Goal: Task Accomplishment & Management: Complete application form

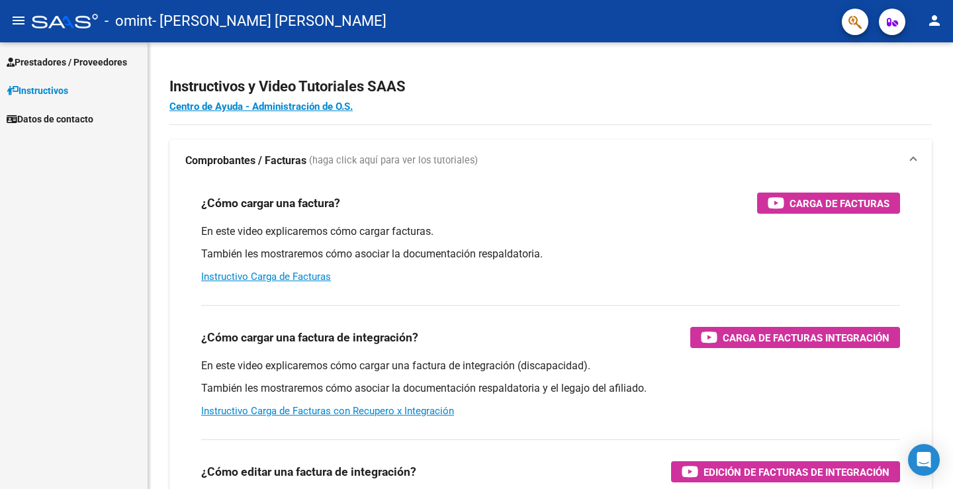
click at [113, 61] on span "Prestadores / Proveedores" at bounding box center [67, 62] width 120 height 15
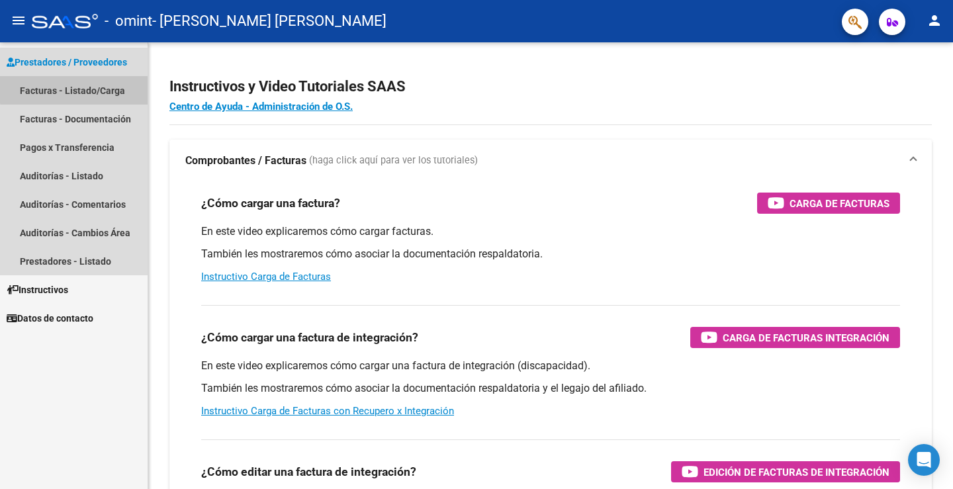
click at [103, 87] on link "Facturas - Listado/Carga" at bounding box center [74, 90] width 148 height 28
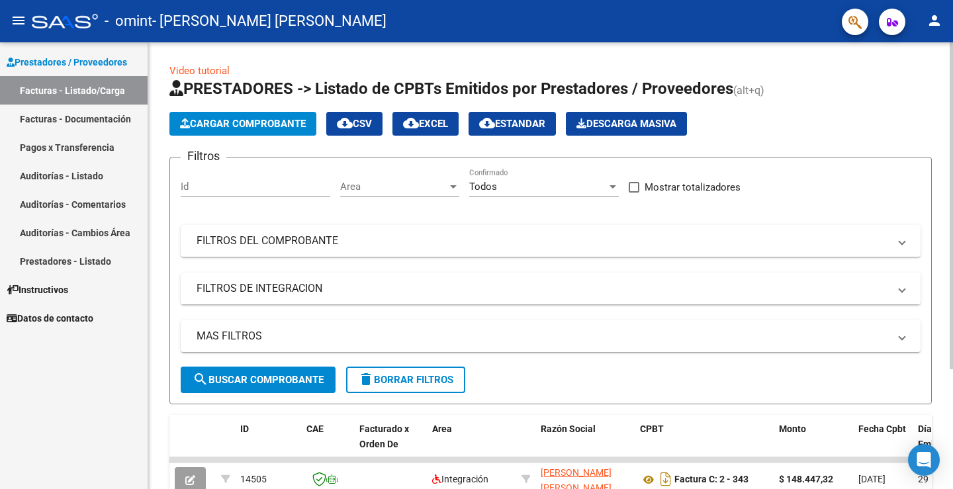
click at [279, 127] on span "Cargar Comprobante" at bounding box center [243, 124] width 126 height 12
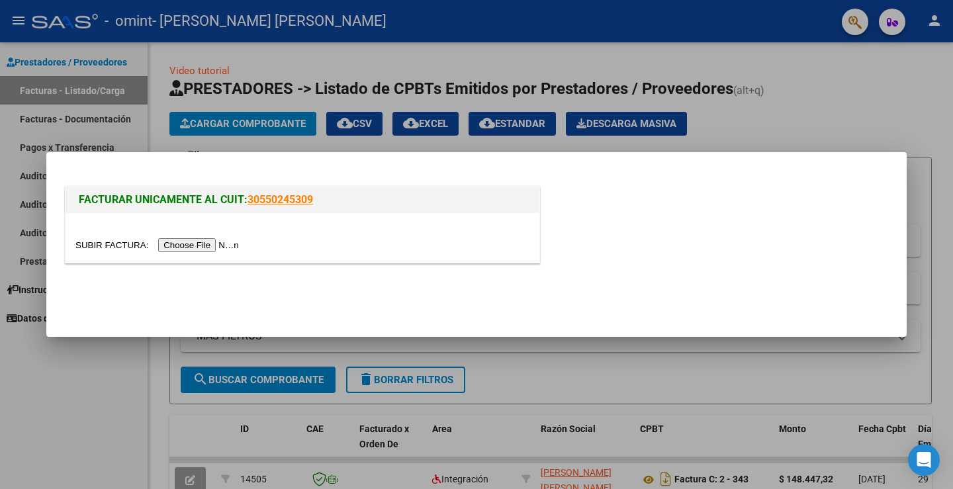
click at [193, 242] on input "file" at bounding box center [158, 245] width 167 height 14
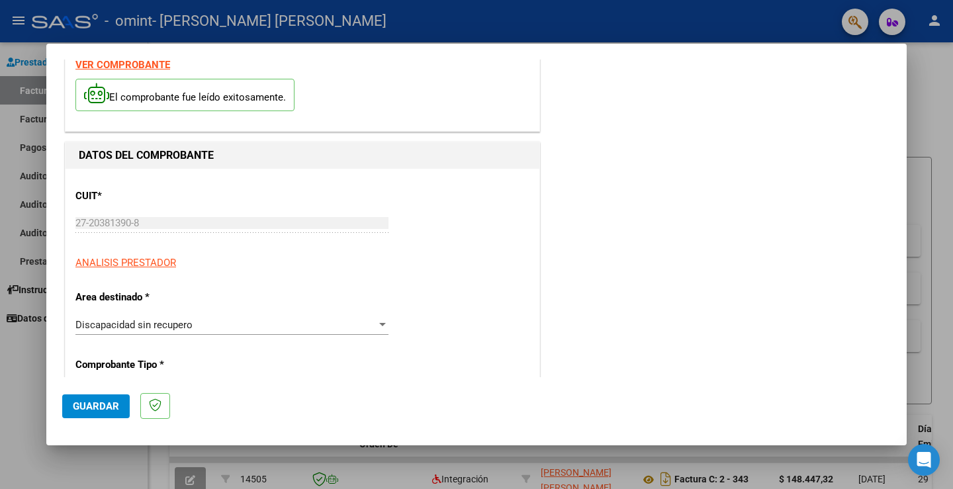
scroll to position [199, 0]
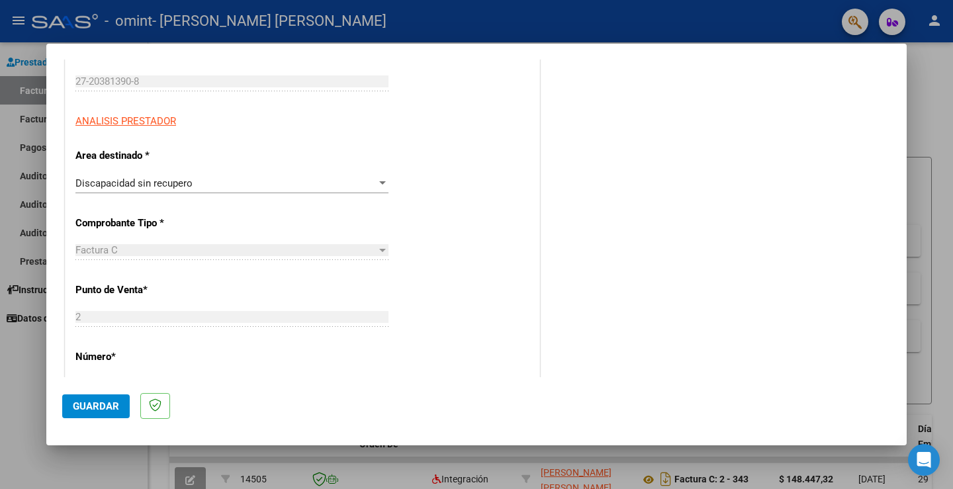
click at [379, 182] on div at bounding box center [382, 182] width 7 height 3
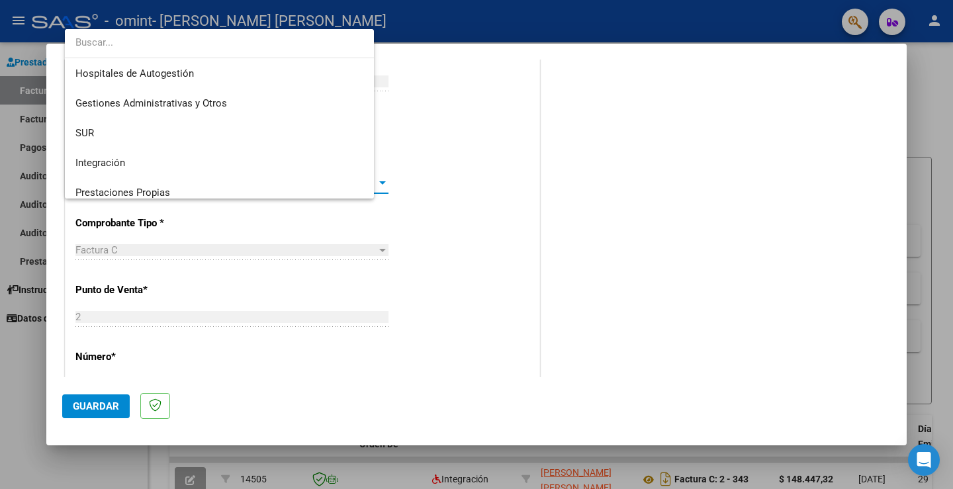
scroll to position [99, 0]
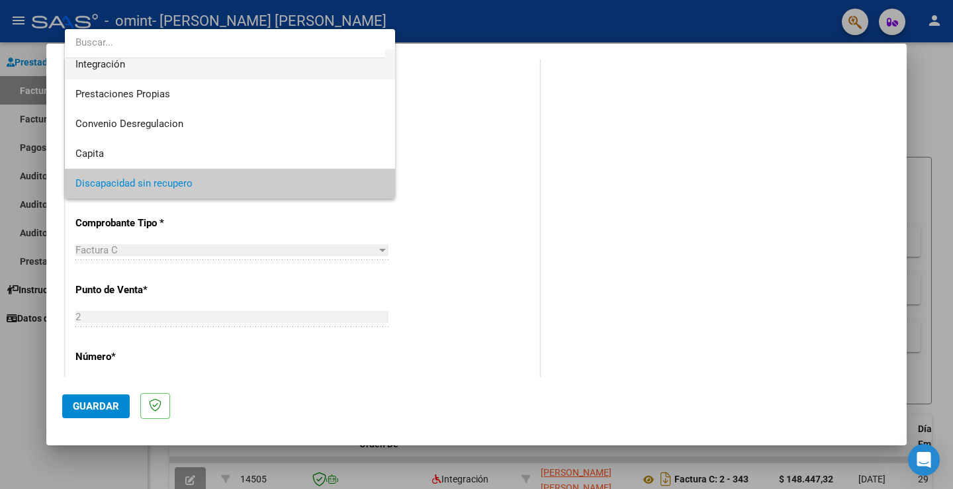
click at [256, 65] on span "Integración" at bounding box center [229, 65] width 309 height 30
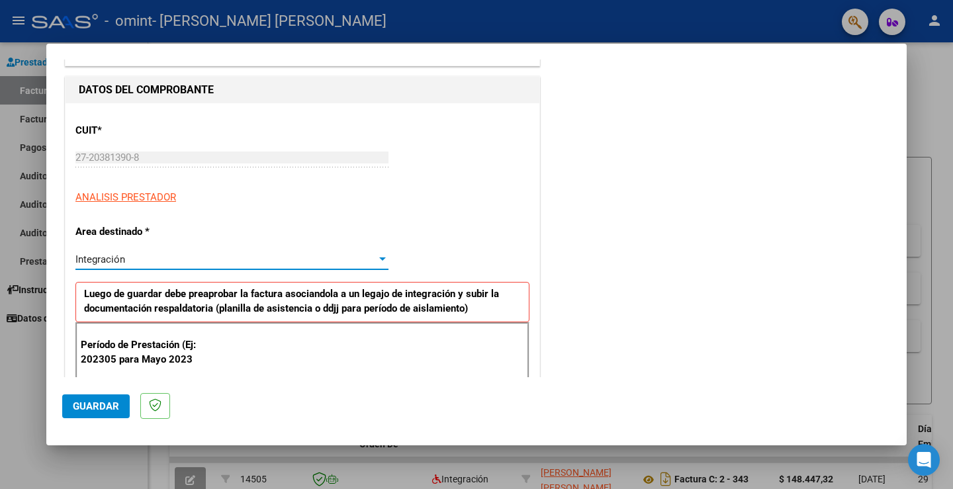
scroll to position [132, 0]
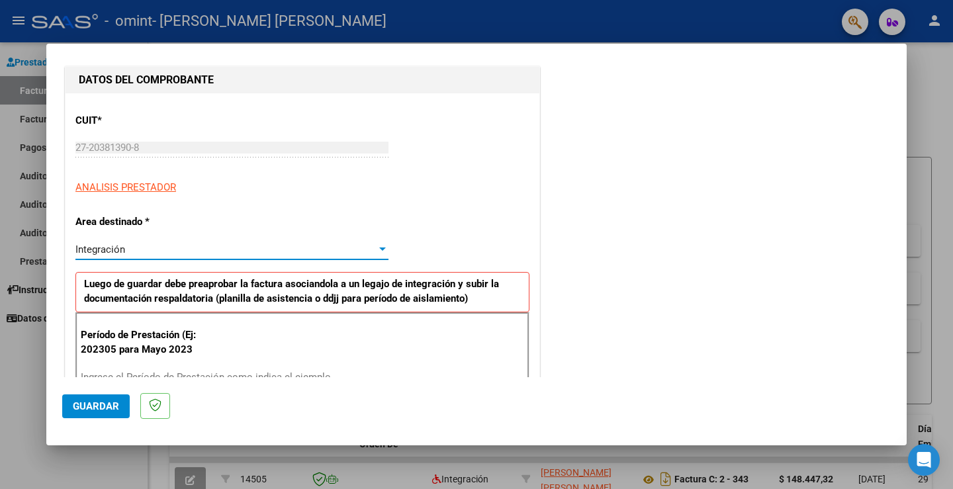
click at [379, 248] on div at bounding box center [382, 249] width 7 height 3
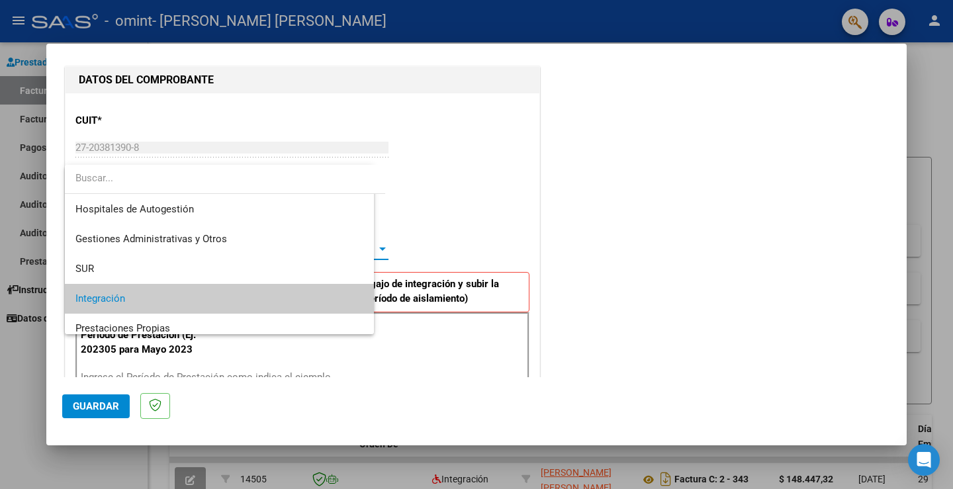
scroll to position [50, 0]
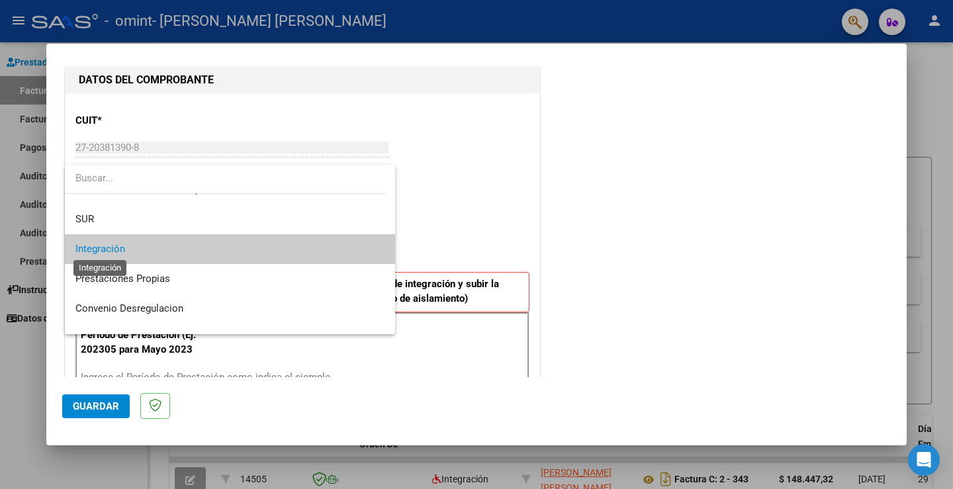
click at [87, 248] on span "Integración" at bounding box center [100, 249] width 50 height 12
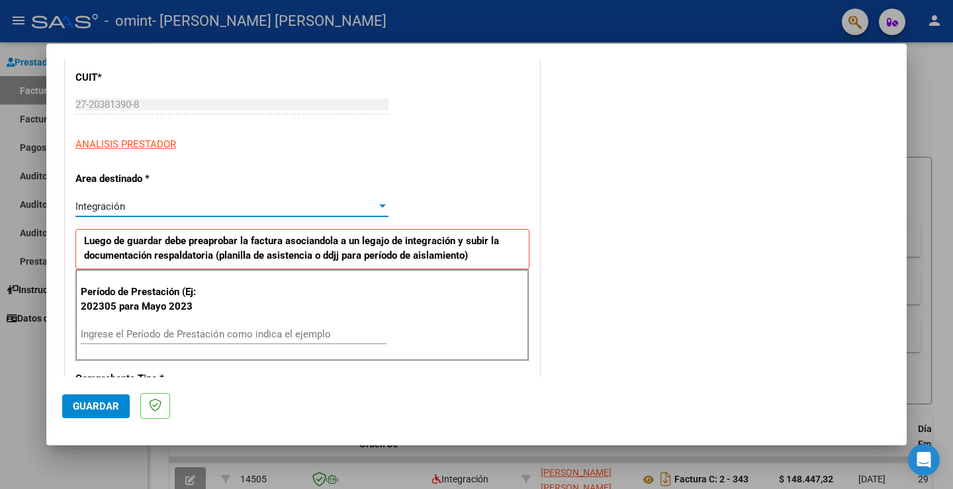
scroll to position [199, 0]
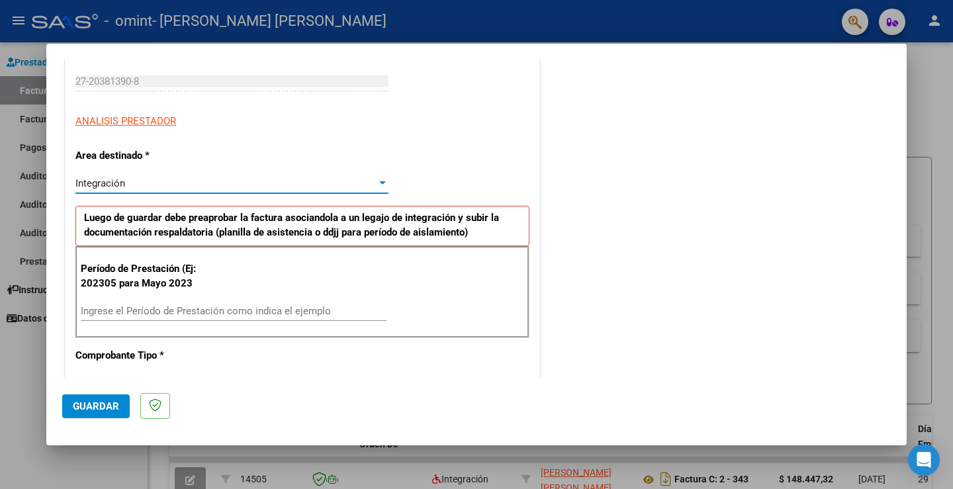
click at [193, 306] on input "Ingrese el Período de Prestación como indica el ejemplo" at bounding box center [234, 311] width 306 height 12
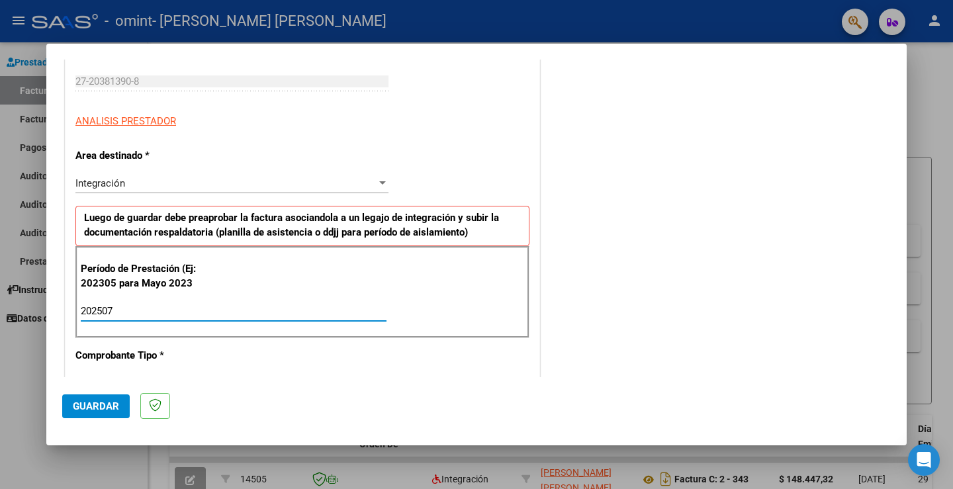
type input "202507"
click at [77, 400] on span "Guardar" at bounding box center [96, 406] width 46 height 12
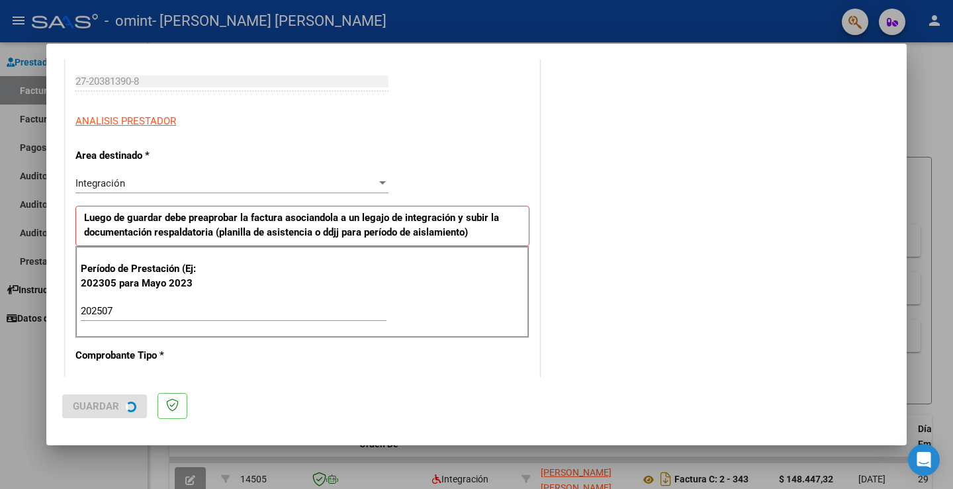
scroll to position [0, 0]
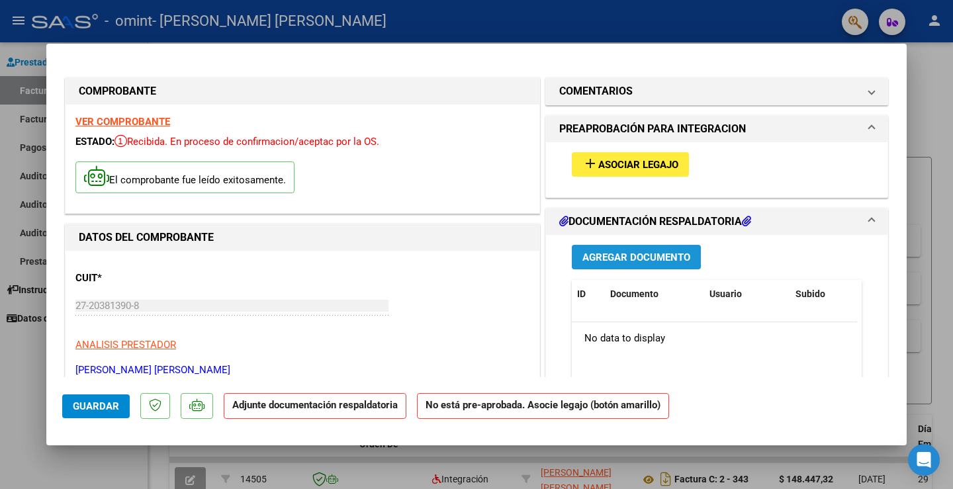
click at [659, 261] on span "Agregar Documento" at bounding box center [636, 258] width 108 height 12
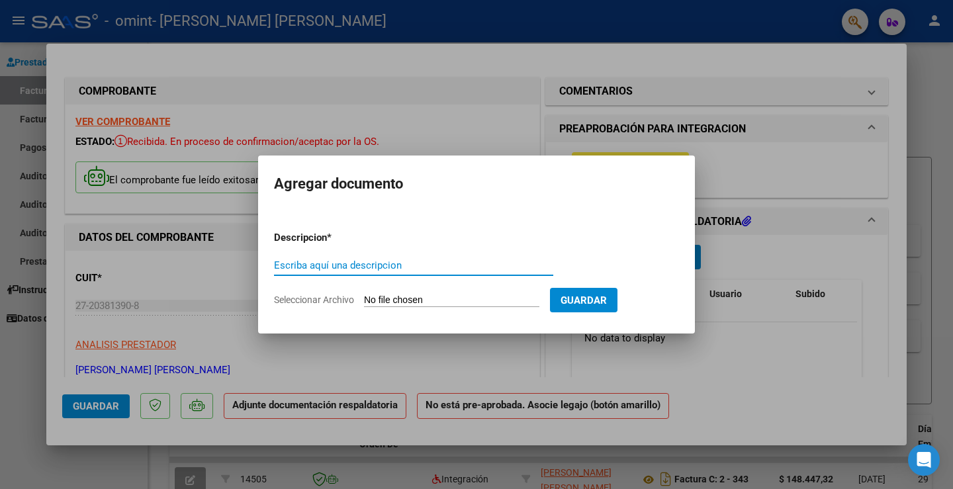
click at [368, 267] on input "Escriba aquí una descripcion" at bounding box center [413, 265] width 279 height 12
click at [367, 267] on input "ASISTENCIA JULIOM2025" at bounding box center [413, 265] width 279 height 12
type input "ASISTENCIA [DATE]"
click at [478, 299] on input "Seleccionar Archivo" at bounding box center [451, 301] width 175 height 13
type input "C:\fakepath\[PERSON_NAME] (1).pdf"
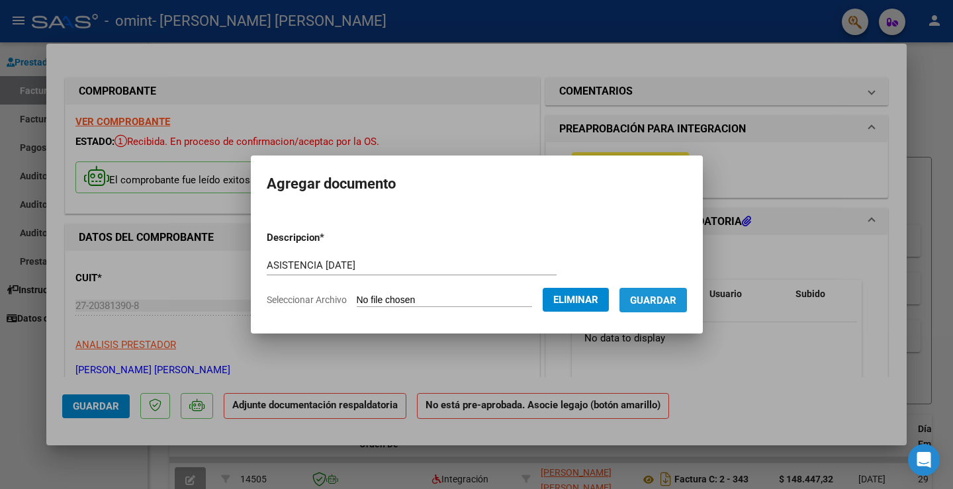
click at [666, 305] on span "Guardar" at bounding box center [653, 301] width 46 height 12
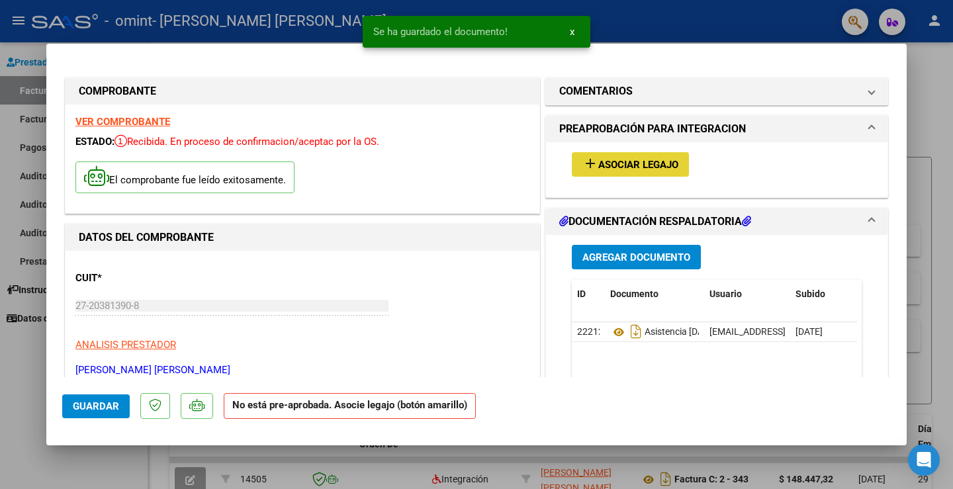
click at [633, 165] on span "Asociar Legajo" at bounding box center [638, 165] width 80 height 12
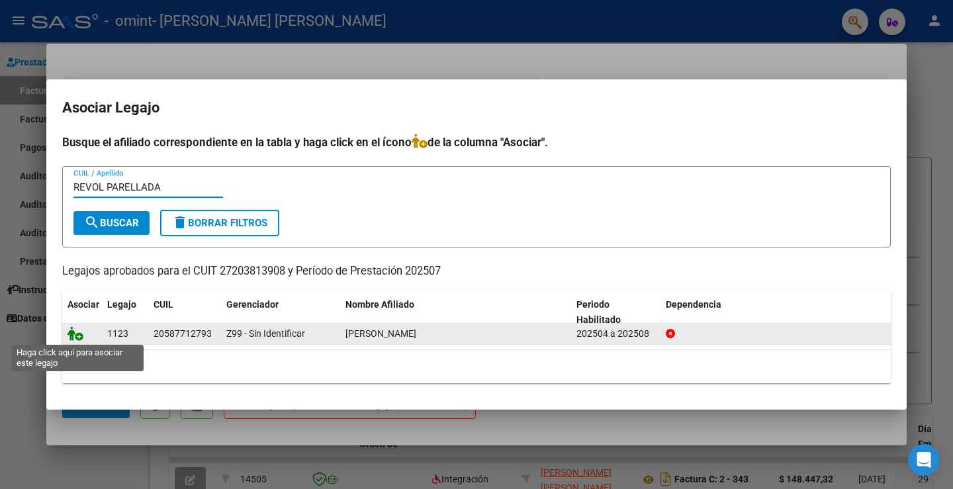
type input "REVOL PARELLADA"
click at [71, 330] on icon at bounding box center [76, 333] width 16 height 15
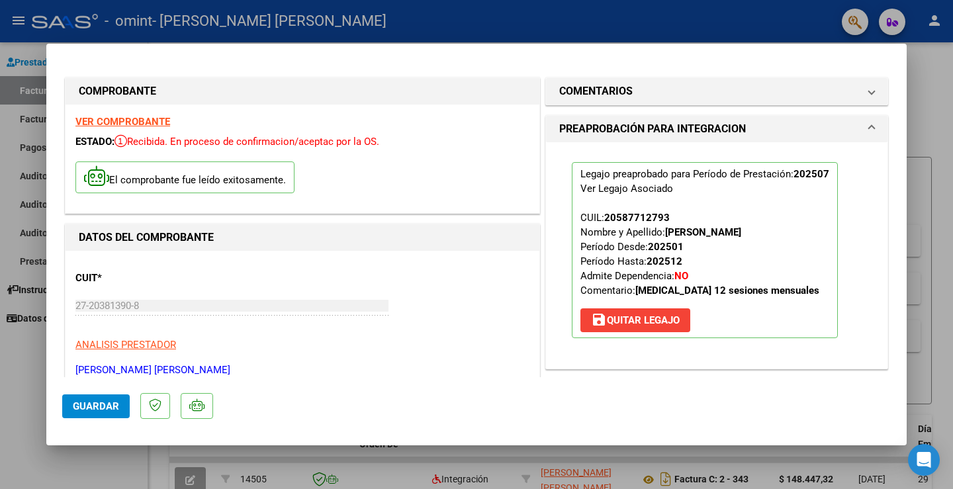
click at [98, 407] on span "Guardar" at bounding box center [96, 406] width 46 height 12
click at [624, 320] on span "save [PERSON_NAME]" at bounding box center [635, 320] width 89 height 12
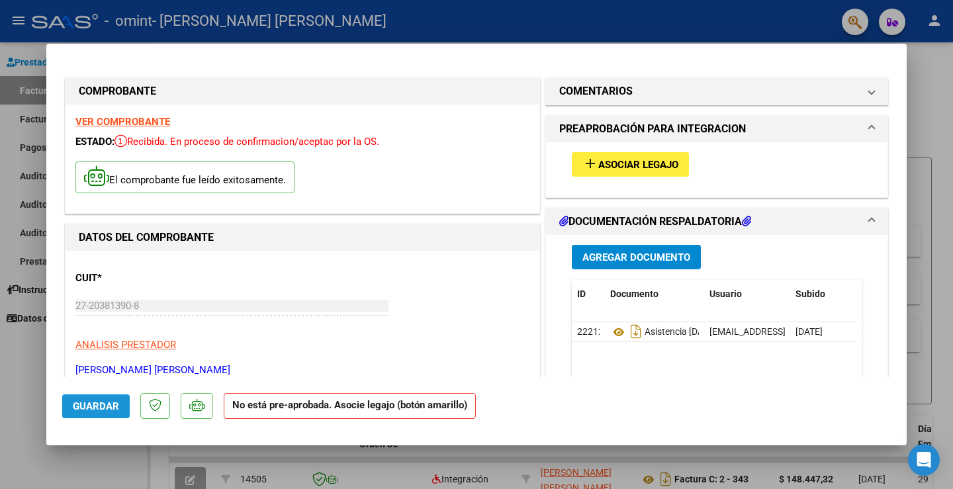
click at [91, 407] on span "Guardar" at bounding box center [96, 406] width 46 height 12
click at [640, 162] on span "Asociar Legajo" at bounding box center [638, 165] width 80 height 12
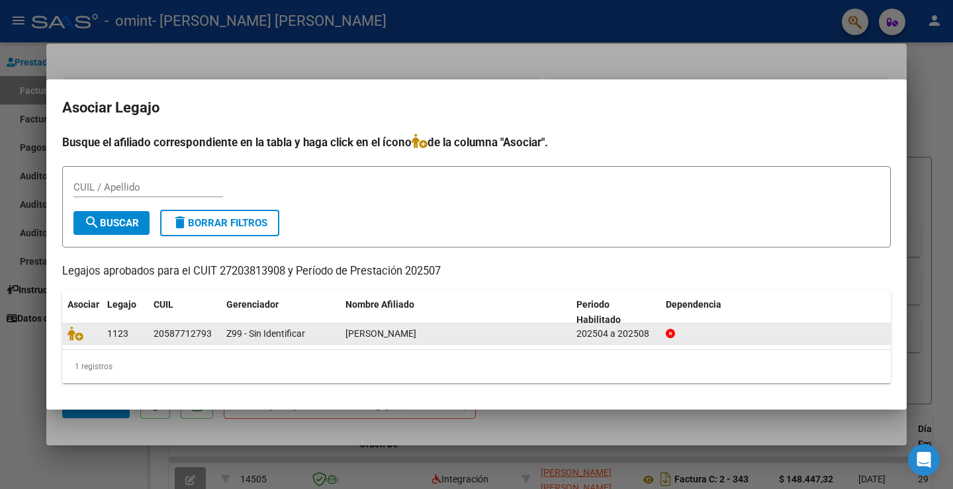
click at [674, 333] on icon at bounding box center [670, 333] width 9 height 9
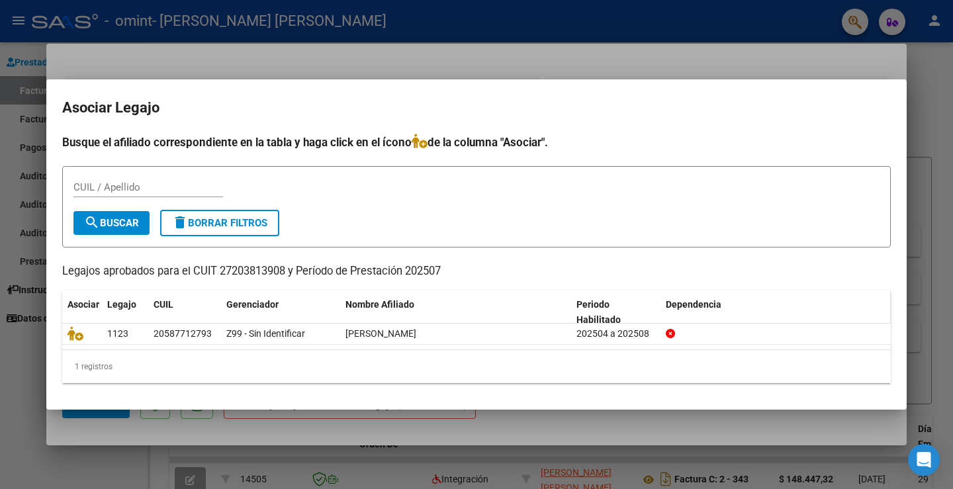
click at [685, 304] on span "Dependencia" at bounding box center [694, 304] width 56 height 11
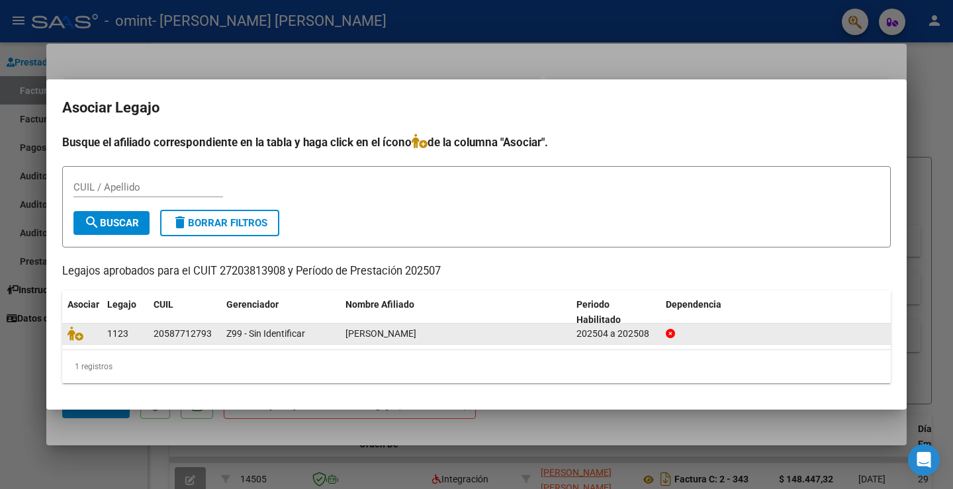
click at [671, 333] on icon at bounding box center [670, 333] width 9 height 9
click at [80, 337] on icon at bounding box center [76, 333] width 16 height 15
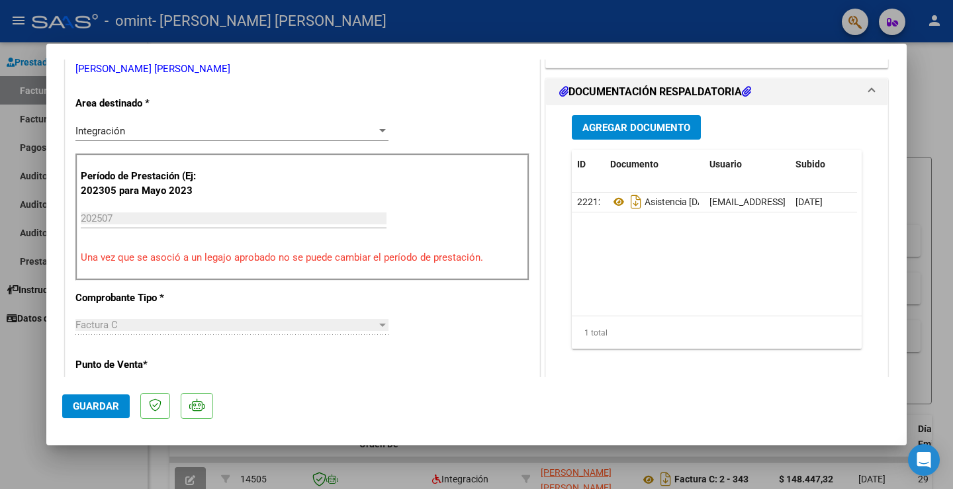
scroll to position [331, 0]
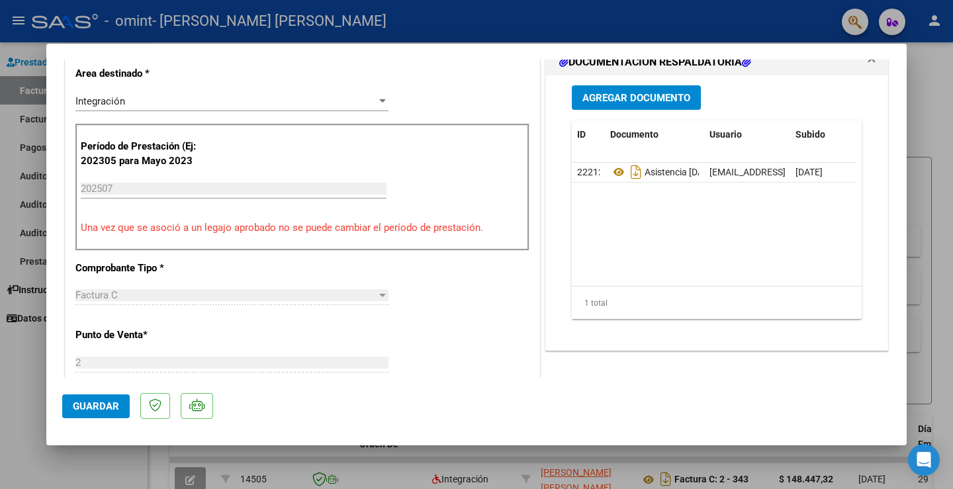
click at [113, 407] on span "Guardar" at bounding box center [96, 406] width 46 height 12
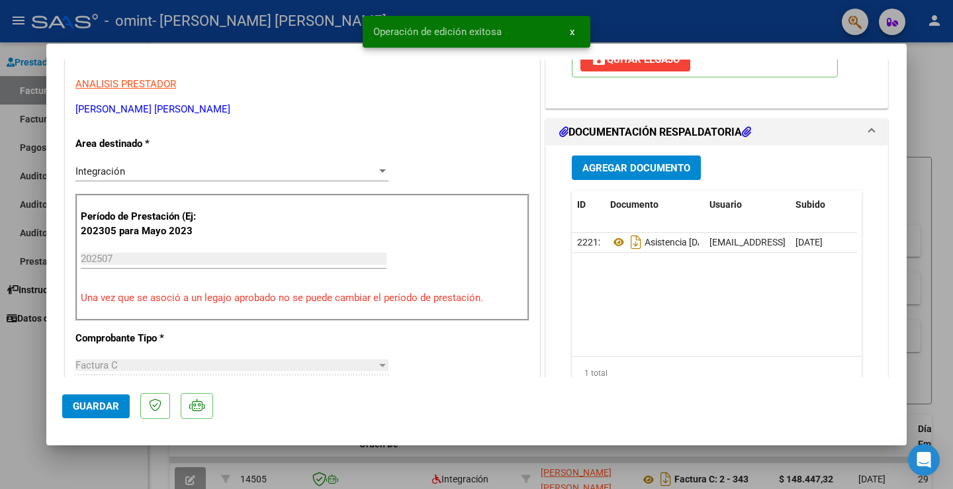
scroll to position [0, 0]
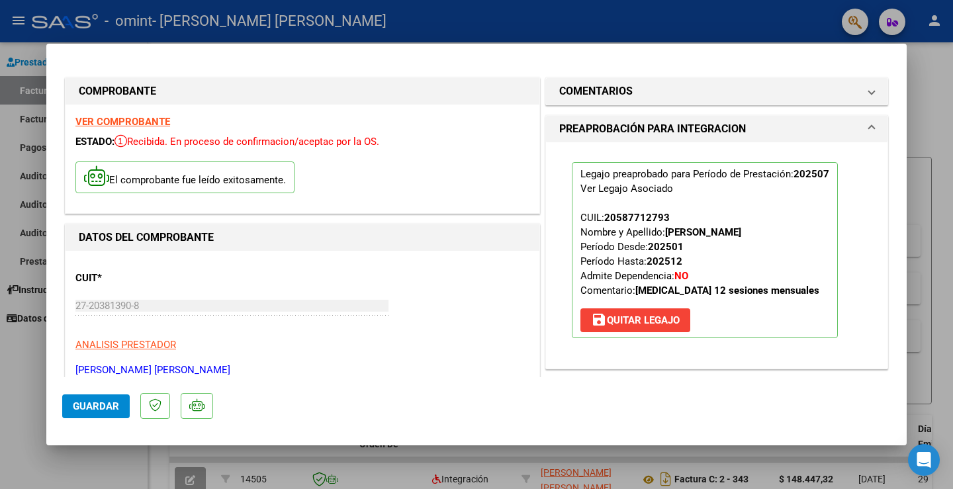
click at [922, 361] on div at bounding box center [476, 244] width 953 height 489
type input "$ 0,00"
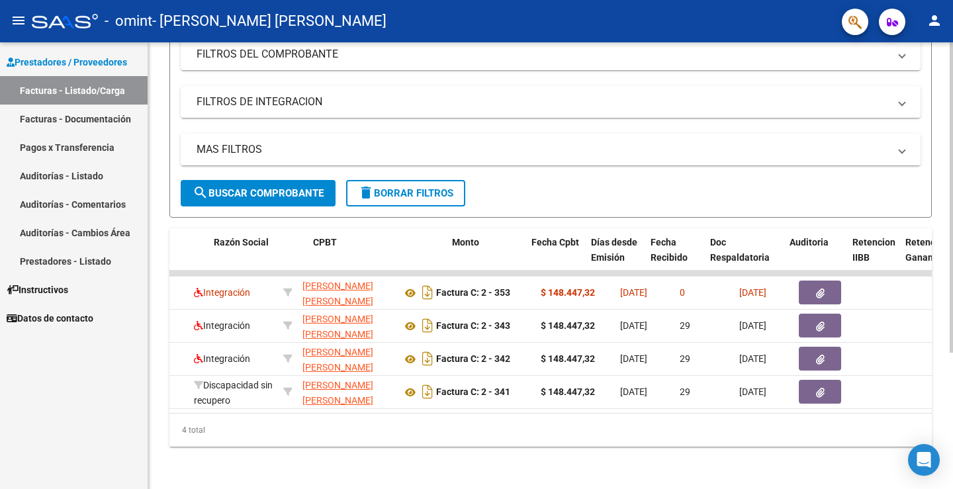
scroll to position [0, 397]
